Goal: Information Seeking & Learning: Learn about a topic

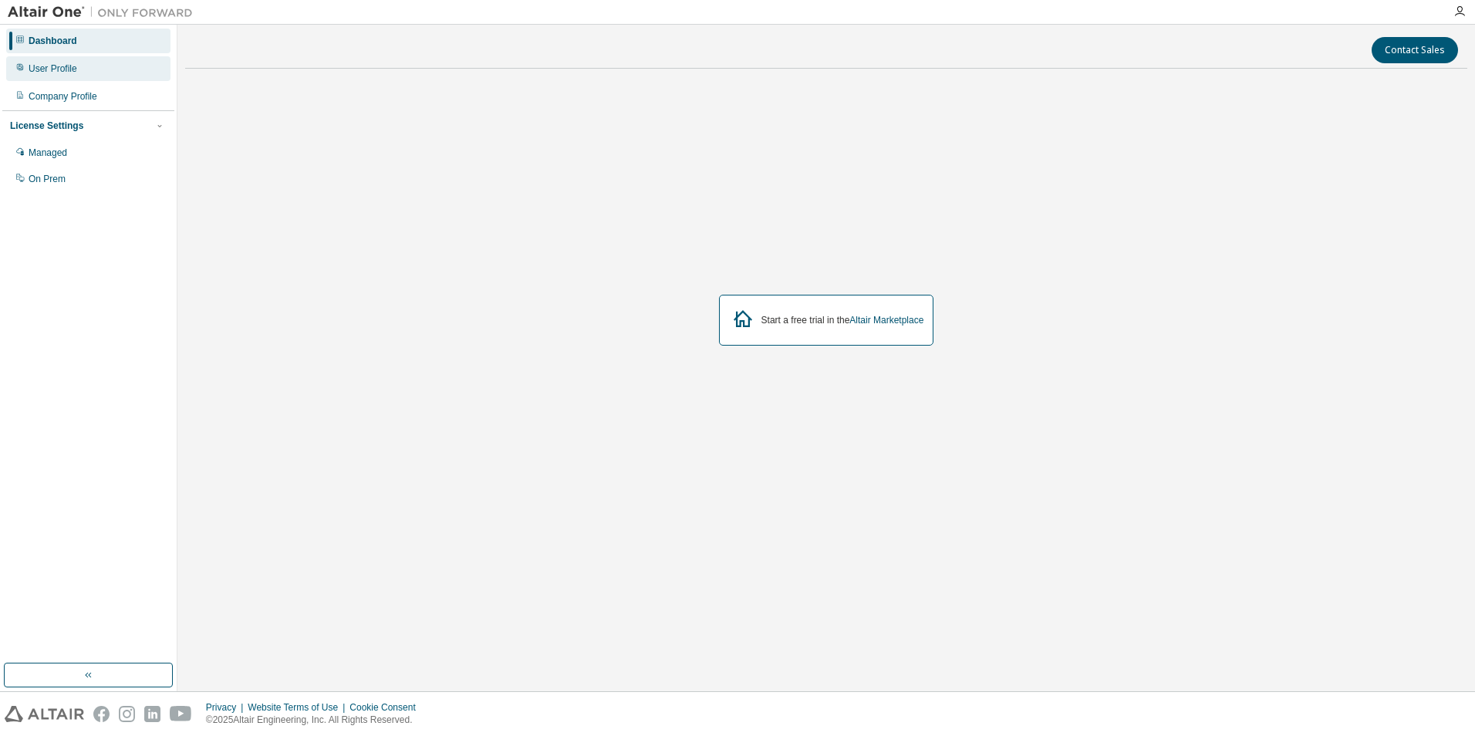
click at [76, 73] on div "User Profile" at bounding box center [88, 68] width 164 height 25
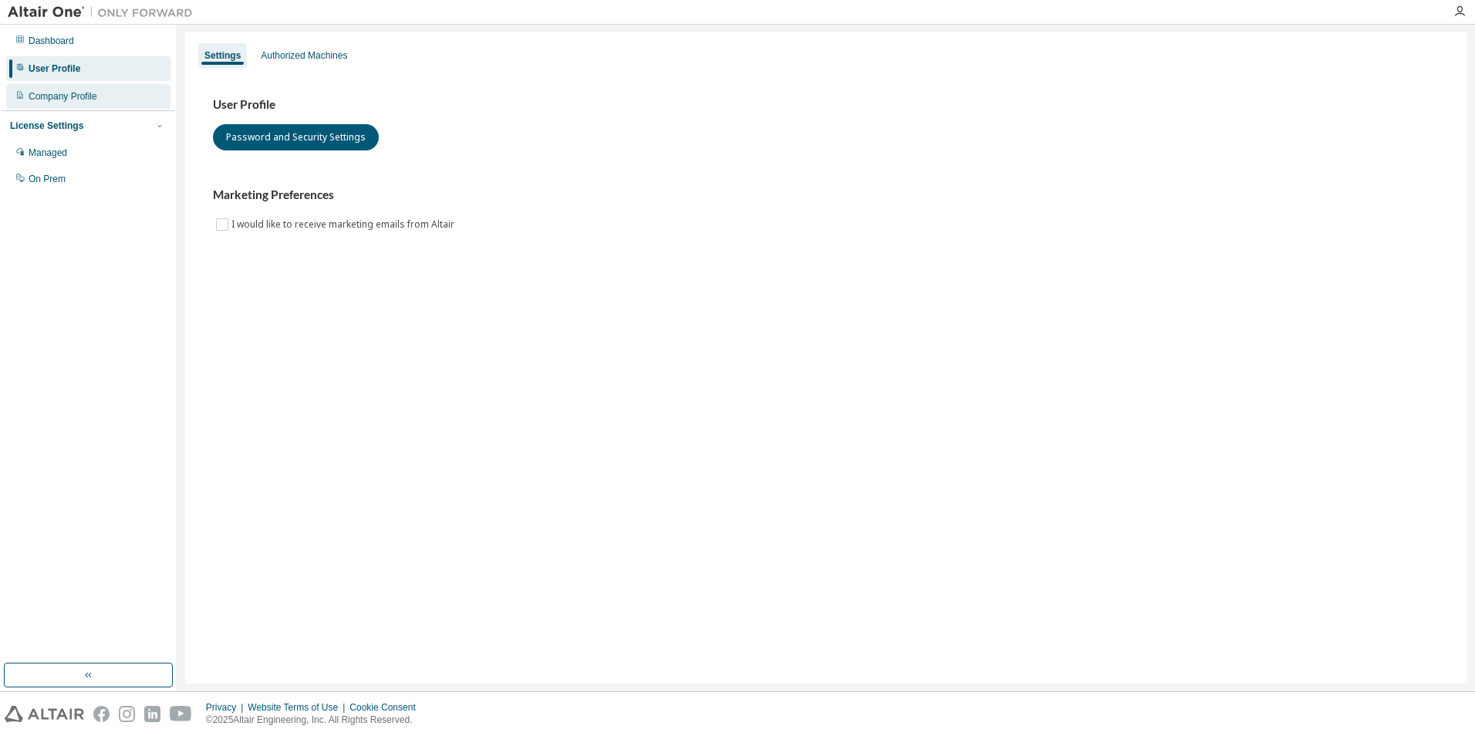
click at [64, 94] on div "Company Profile" at bounding box center [63, 96] width 69 height 12
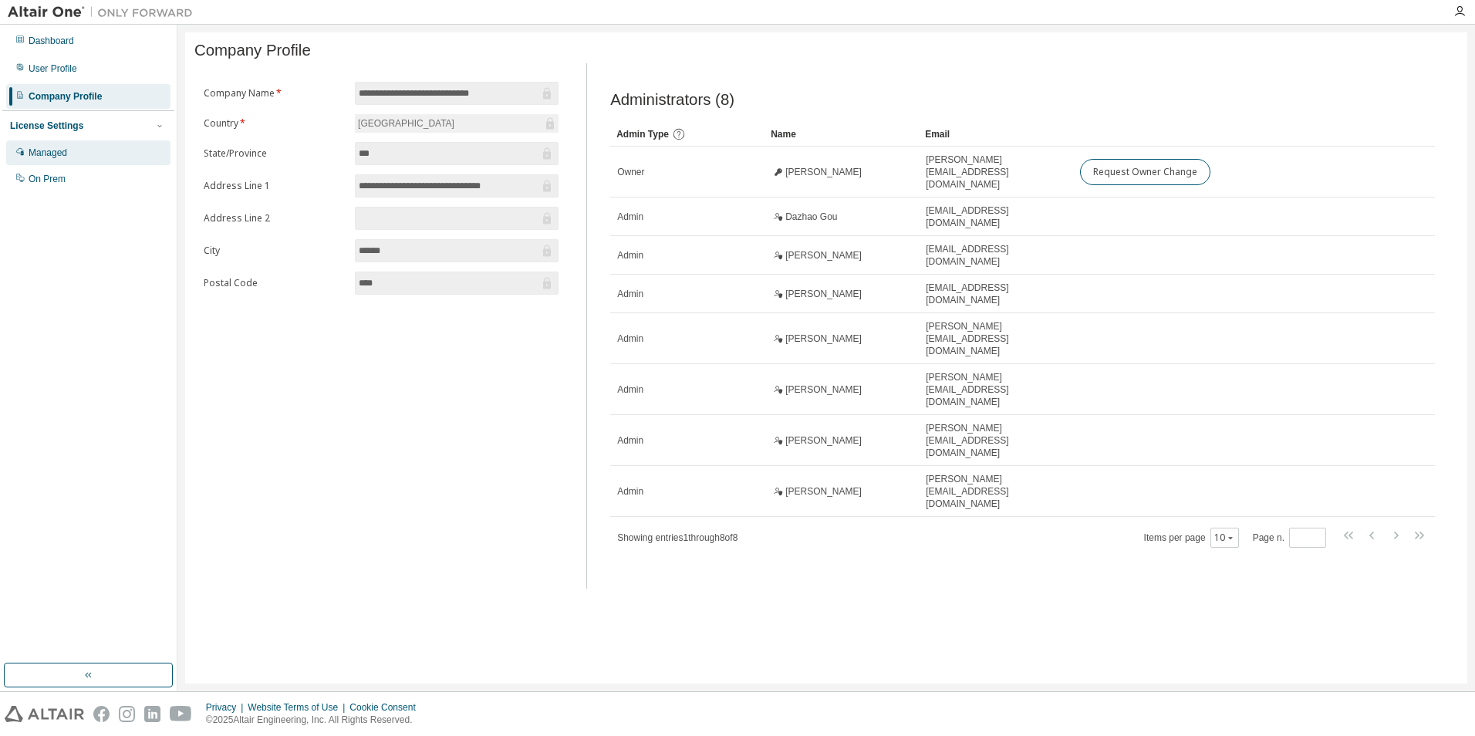
click at [63, 155] on div "Managed" at bounding box center [48, 153] width 39 height 12
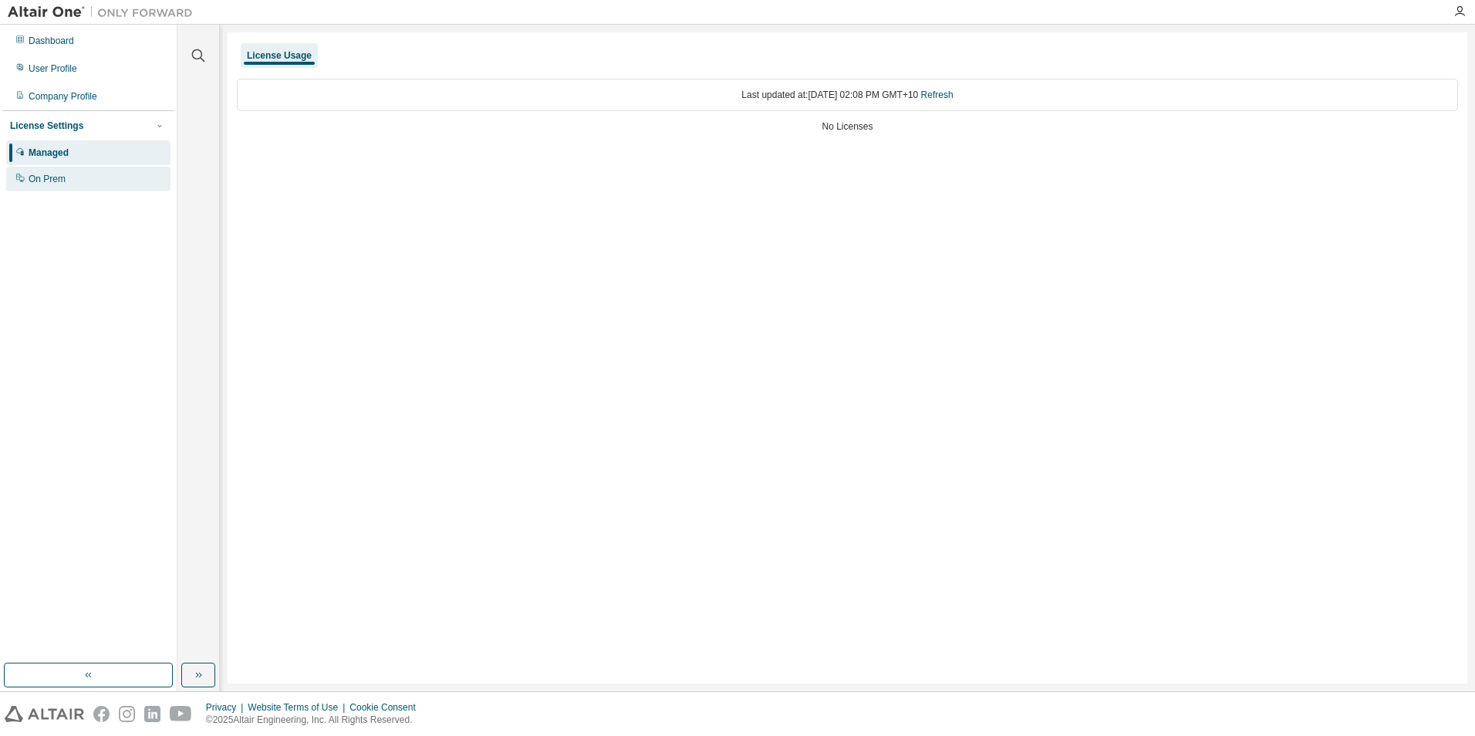
click at [60, 179] on div "On Prem" at bounding box center [47, 179] width 37 height 12
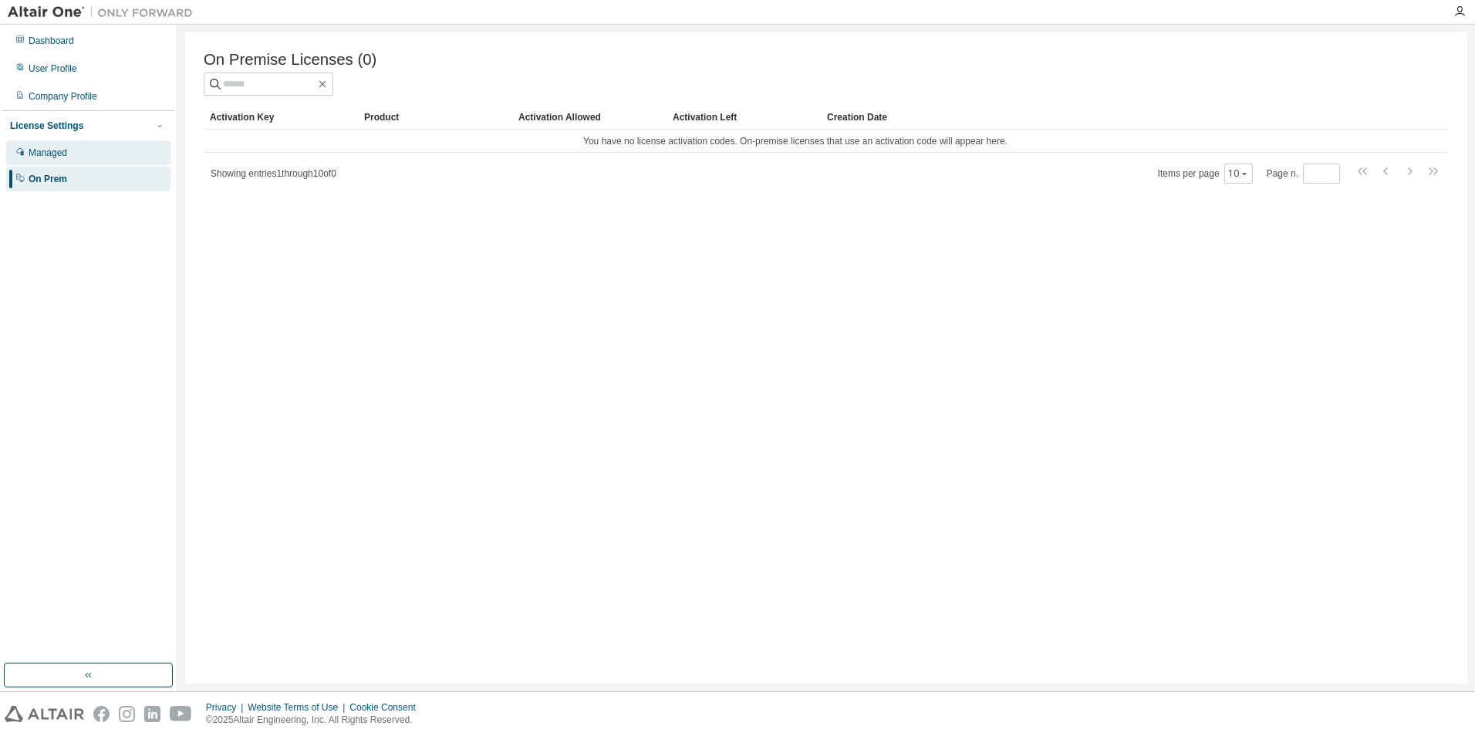
click at [62, 156] on div "Managed" at bounding box center [48, 153] width 39 height 12
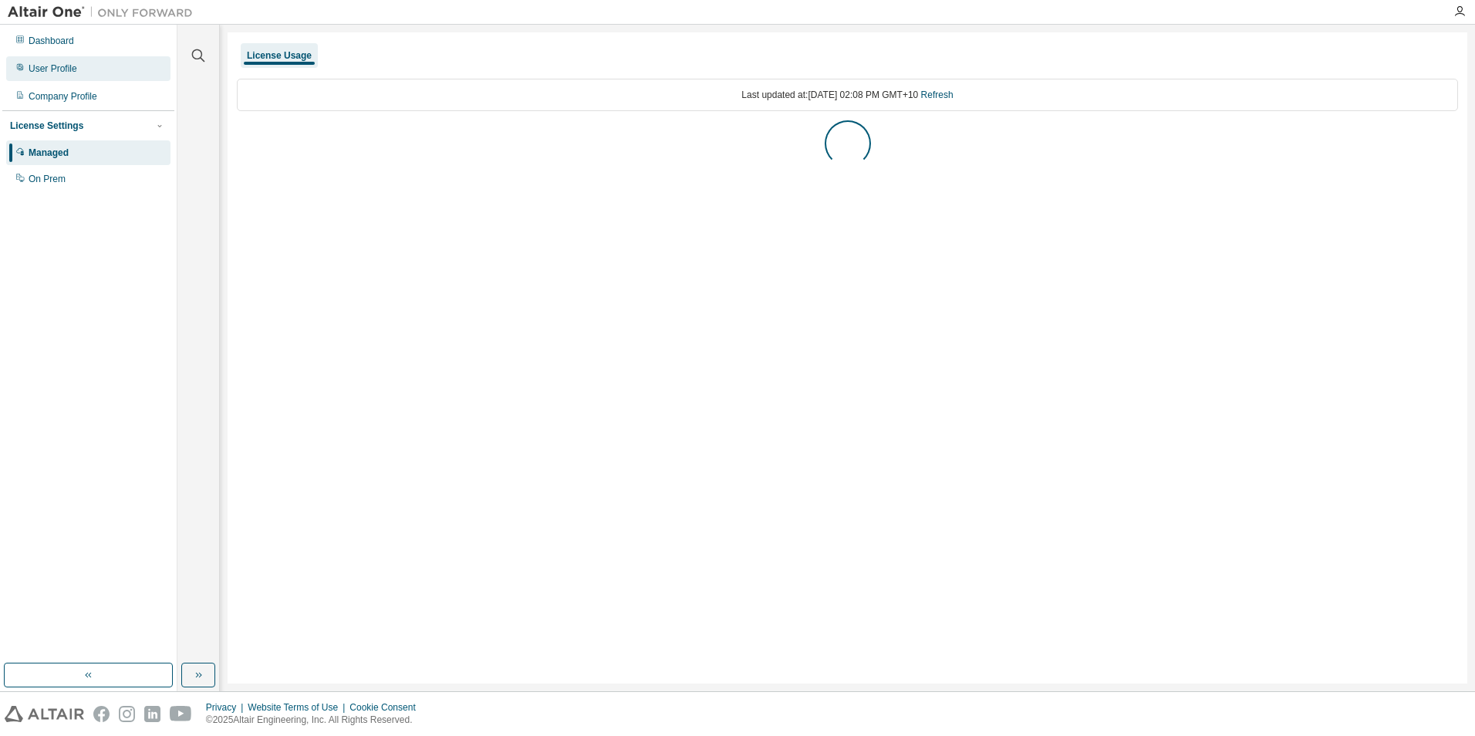
click at [56, 76] on div "User Profile" at bounding box center [88, 68] width 164 height 25
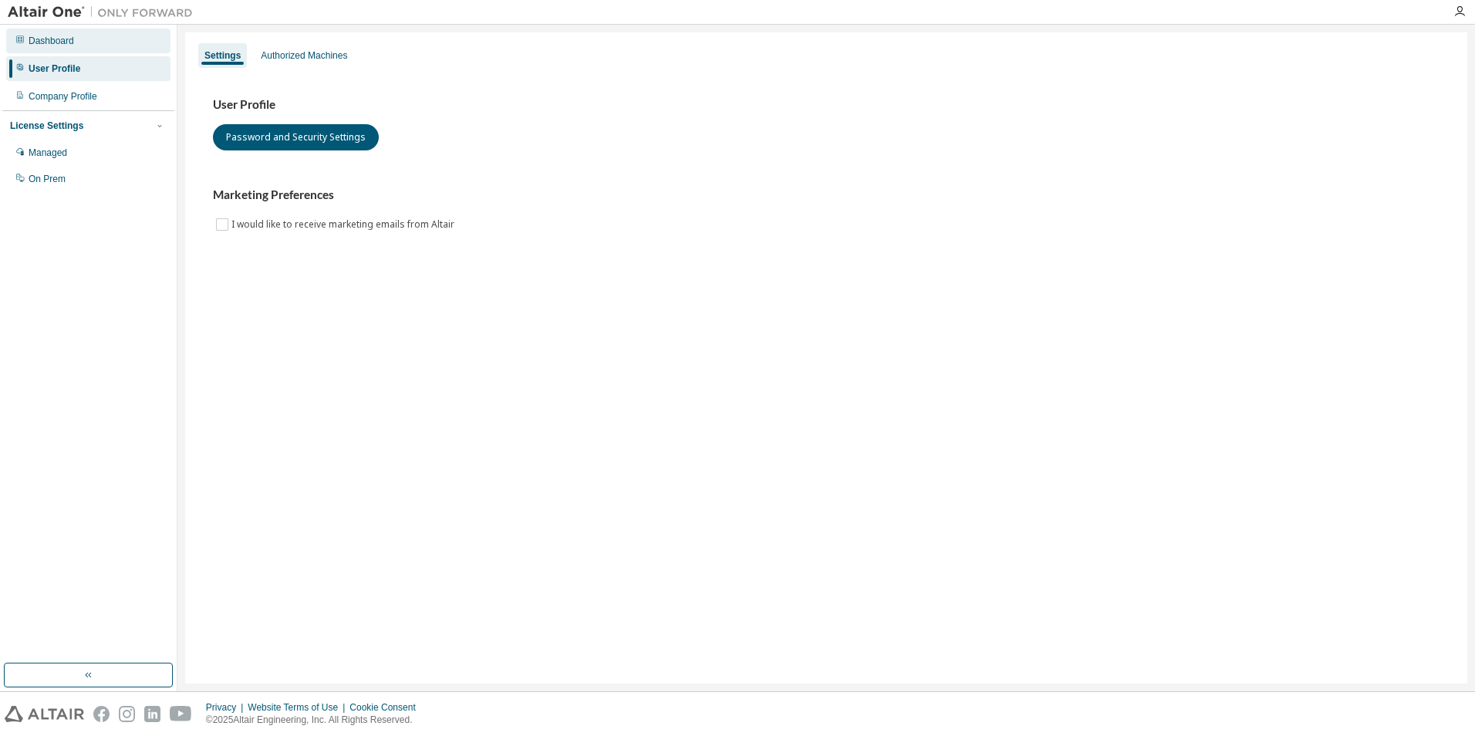
click at [69, 43] on div "Dashboard" at bounding box center [52, 41] width 46 height 12
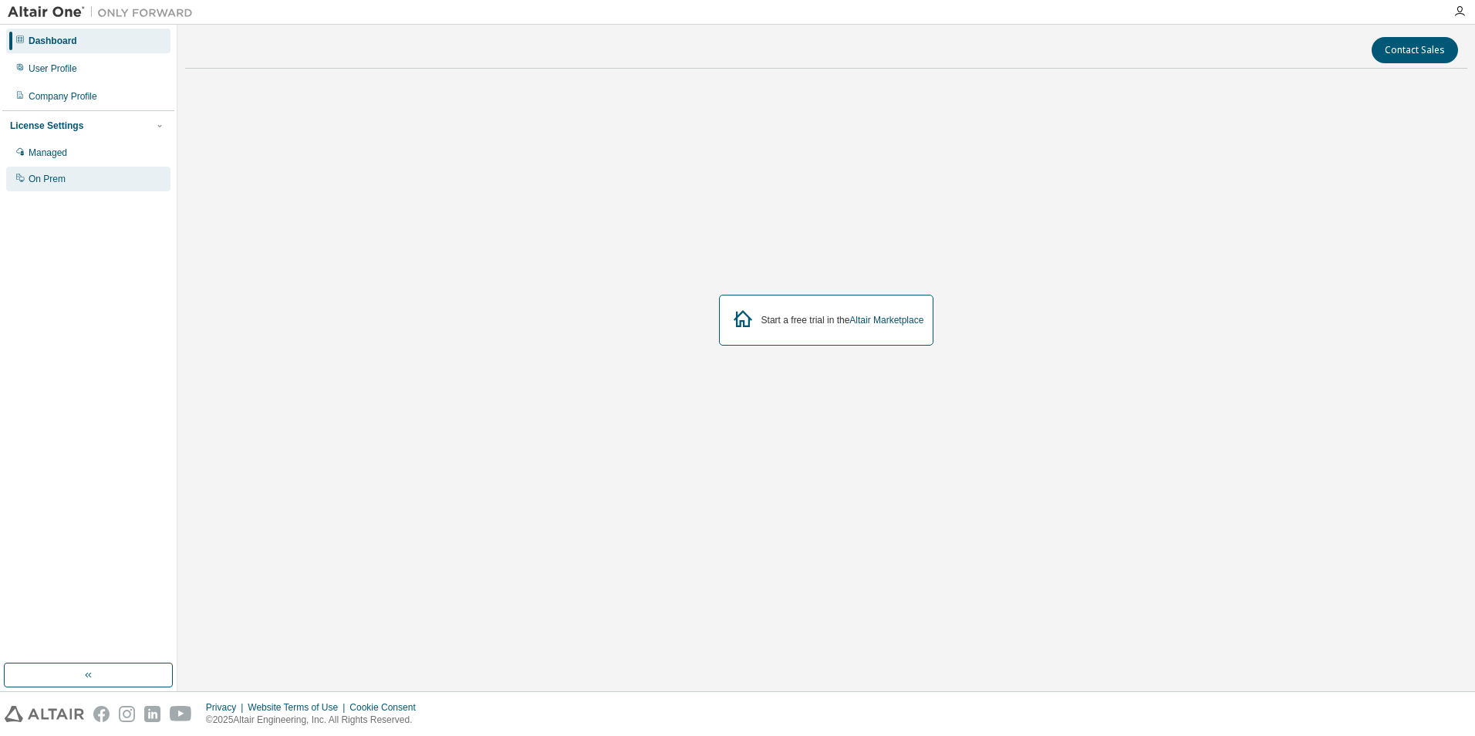
click at [53, 184] on div "On Prem" at bounding box center [47, 179] width 37 height 12
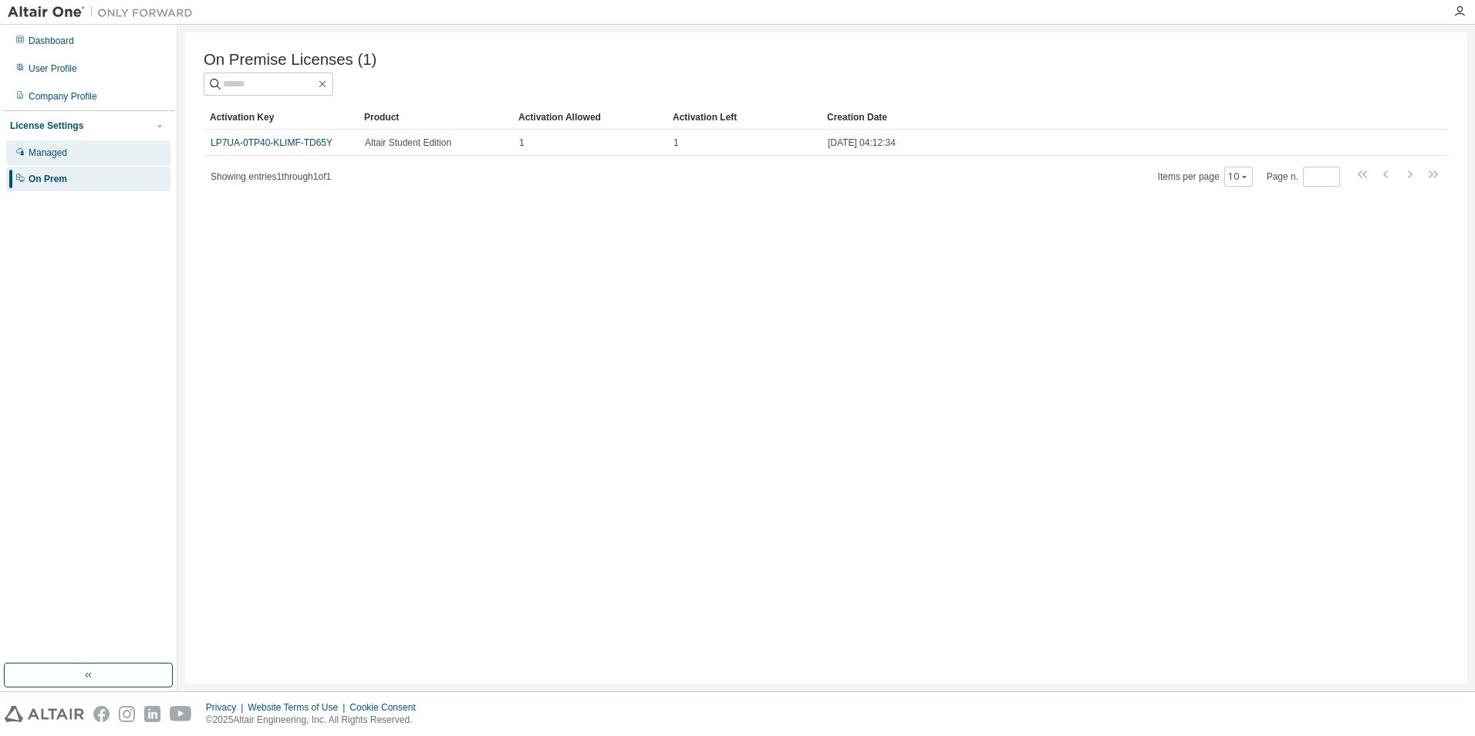
click at [62, 153] on div "Managed" at bounding box center [48, 153] width 39 height 12
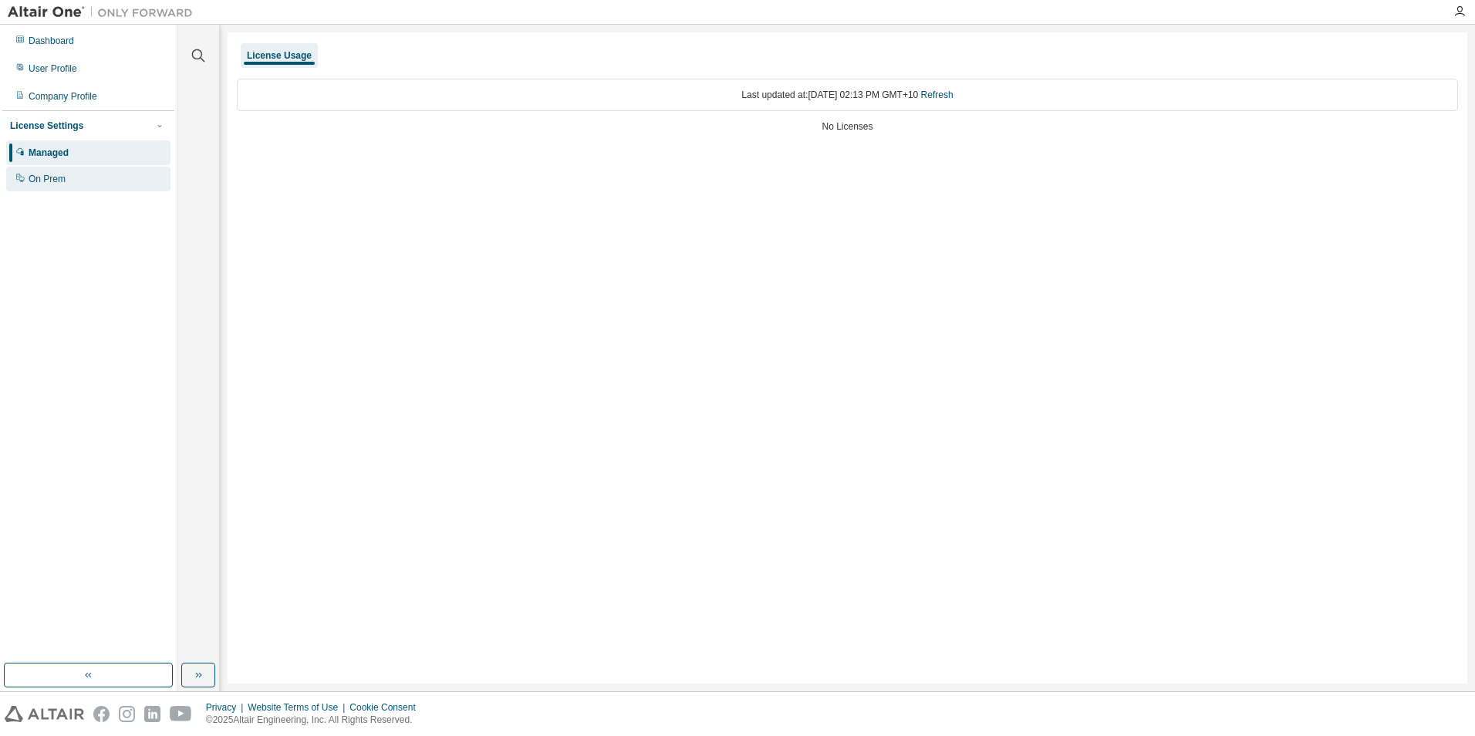
click at [59, 180] on div "On Prem" at bounding box center [47, 179] width 37 height 12
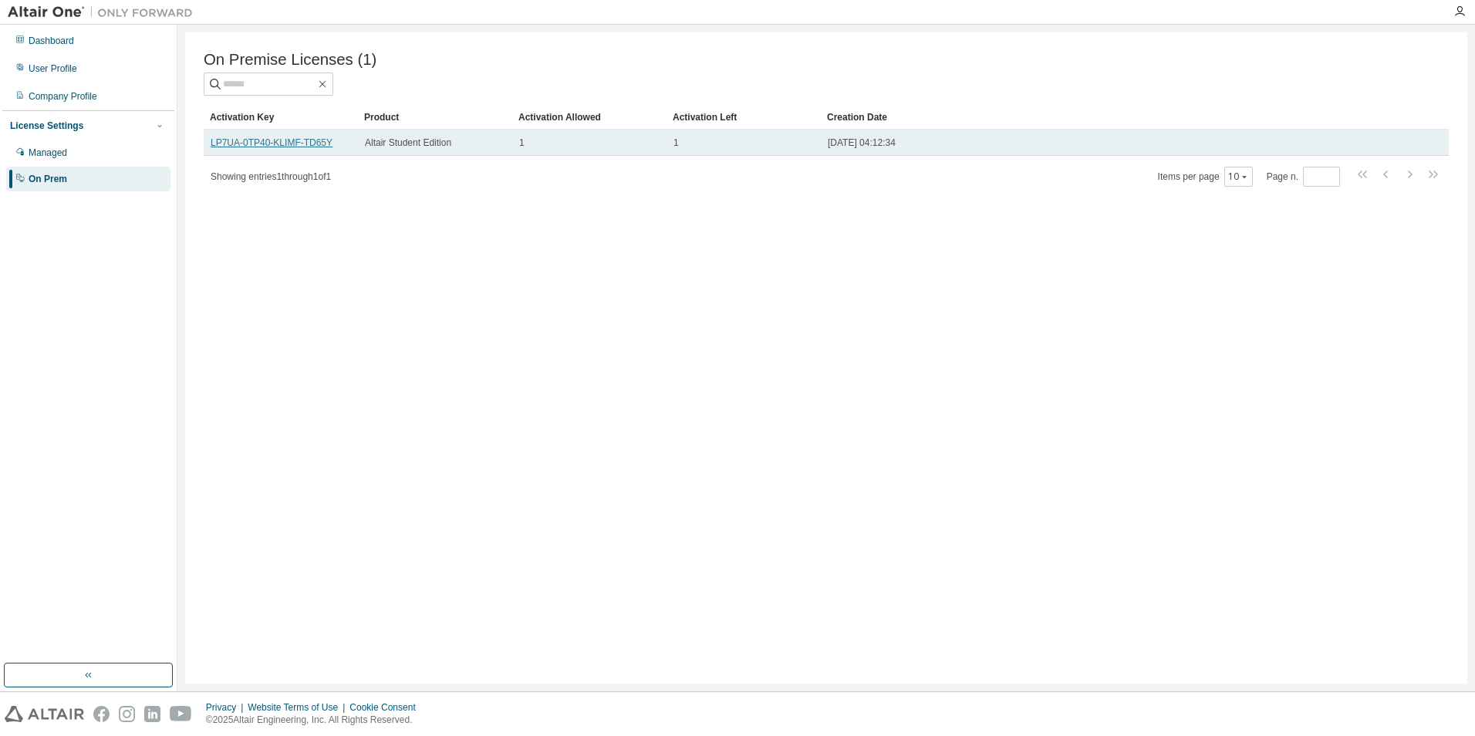
click at [262, 148] on link "LP7UA-0TP40-KLIMF-TD65Y" at bounding box center [272, 142] width 122 height 11
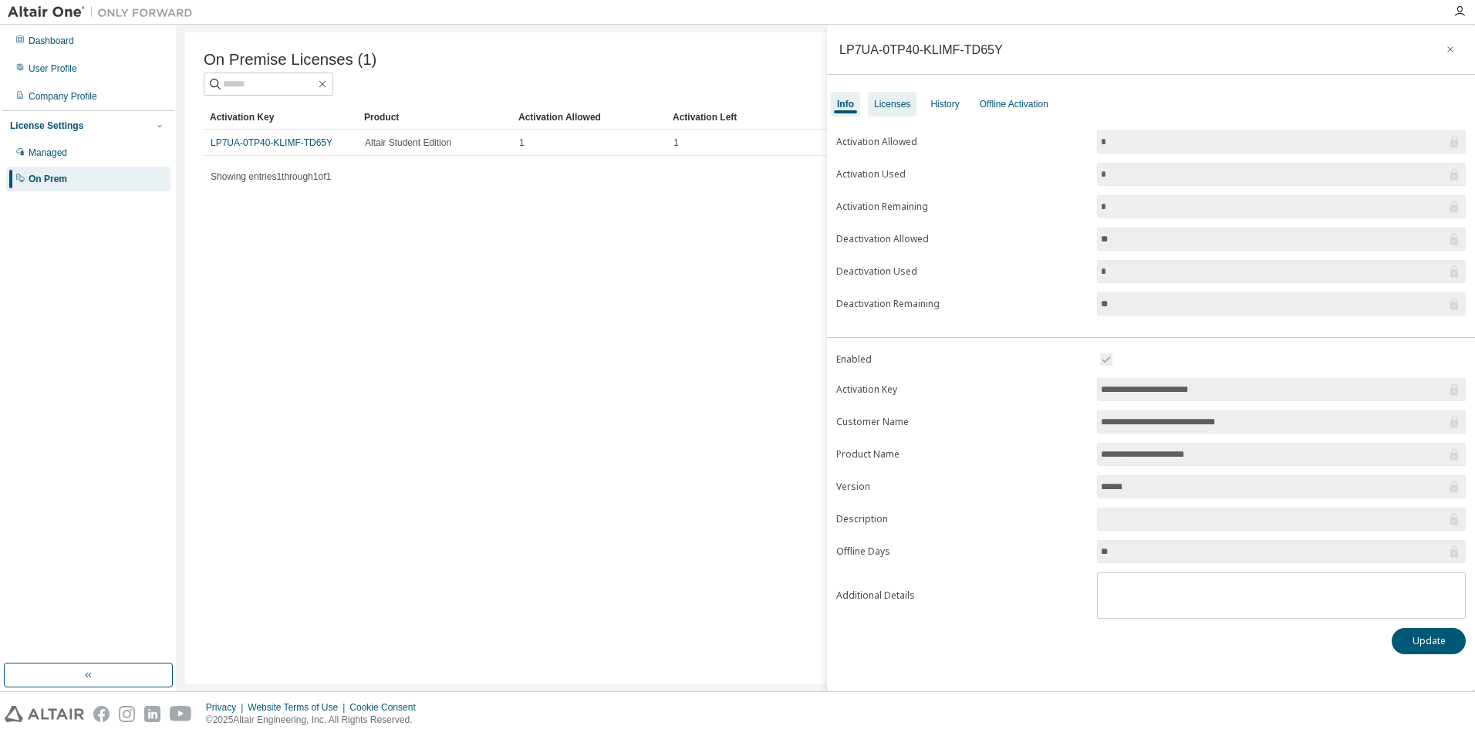
click at [902, 103] on div "Licenses" at bounding box center [892, 104] width 36 height 12
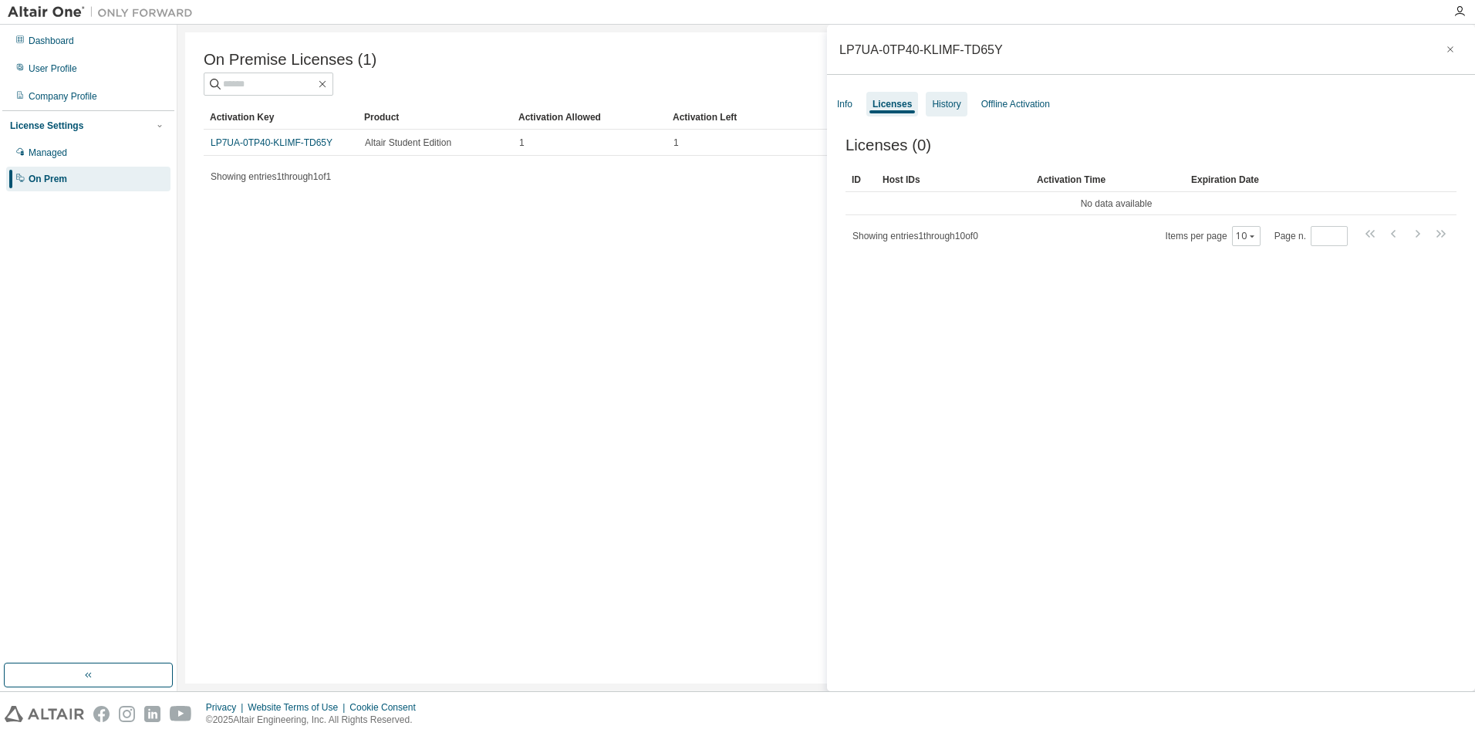
click at [941, 107] on div "History" at bounding box center [946, 104] width 29 height 12
click at [853, 107] on div "Info" at bounding box center [844, 104] width 15 height 12
